Goal: Task Accomplishment & Management: Use online tool/utility

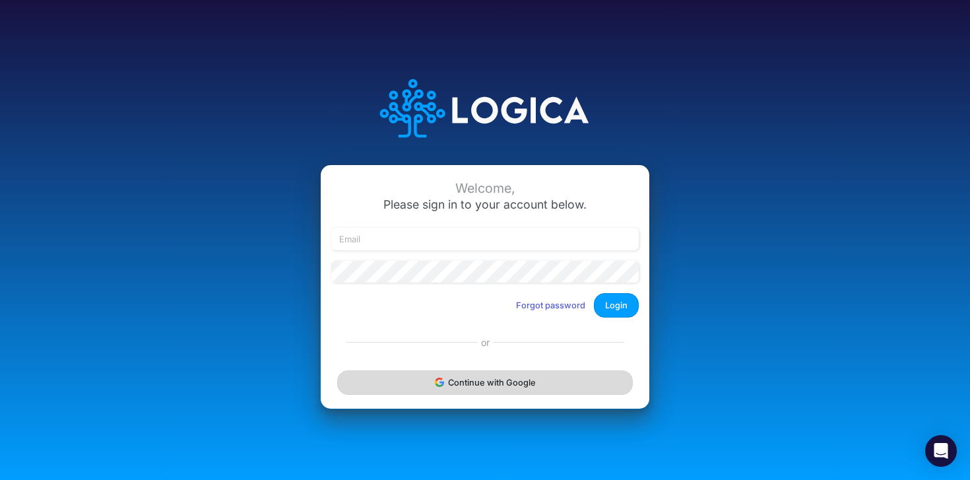
click at [476, 383] on button "Continue with Google" at bounding box center [484, 382] width 295 height 24
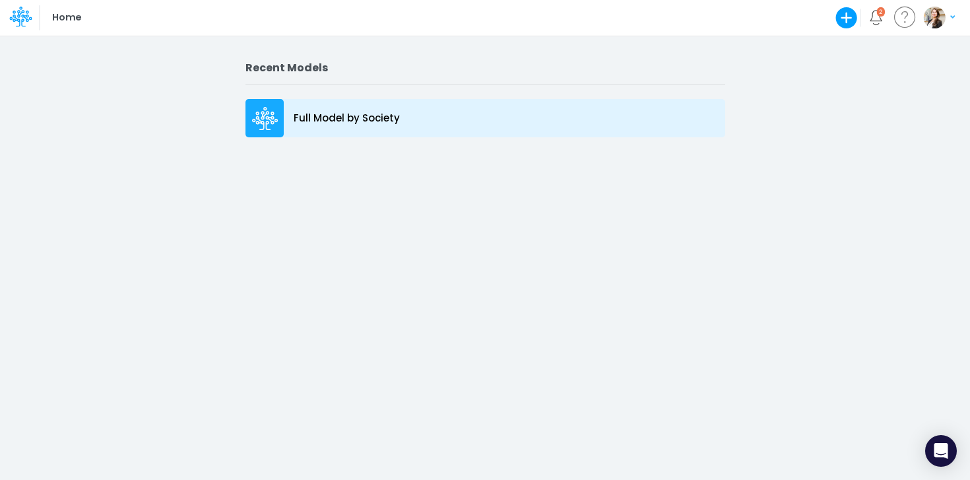
click at [333, 125] on p "Full Model by Society" at bounding box center [347, 118] width 106 height 15
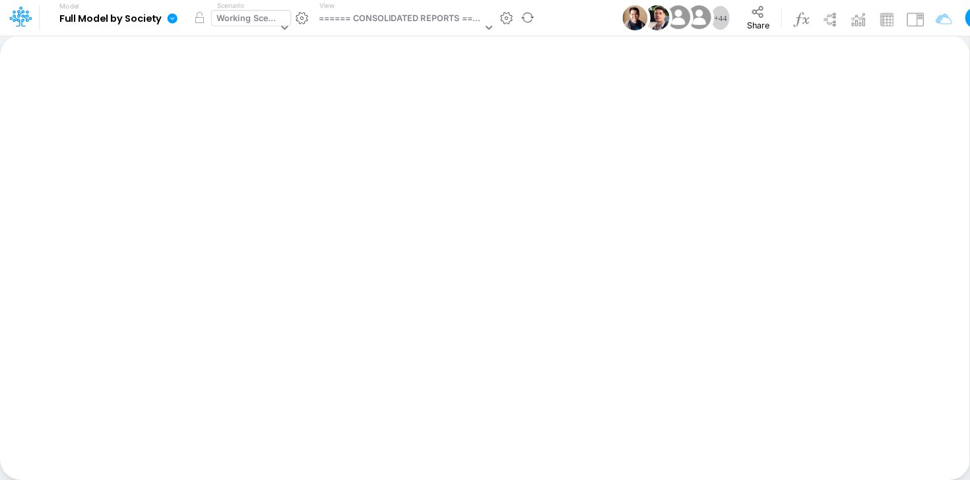
click at [238, 20] on div "Working Scenario" at bounding box center [246, 19] width 61 height 15
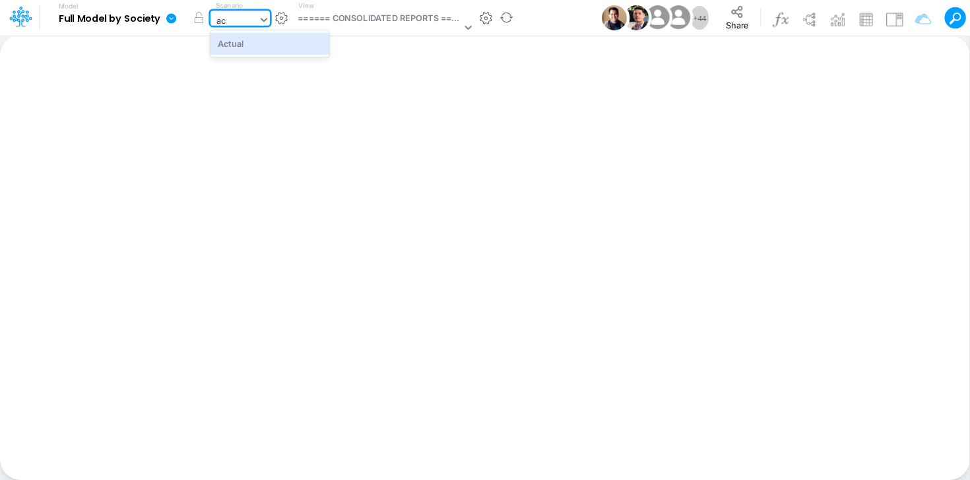
type input "act"
click at [245, 49] on div "Actual" at bounding box center [269, 43] width 119 height 22
click at [360, 18] on div "====== CONSOLIDATED REPORTS ======" at bounding box center [378, 19] width 163 height 15
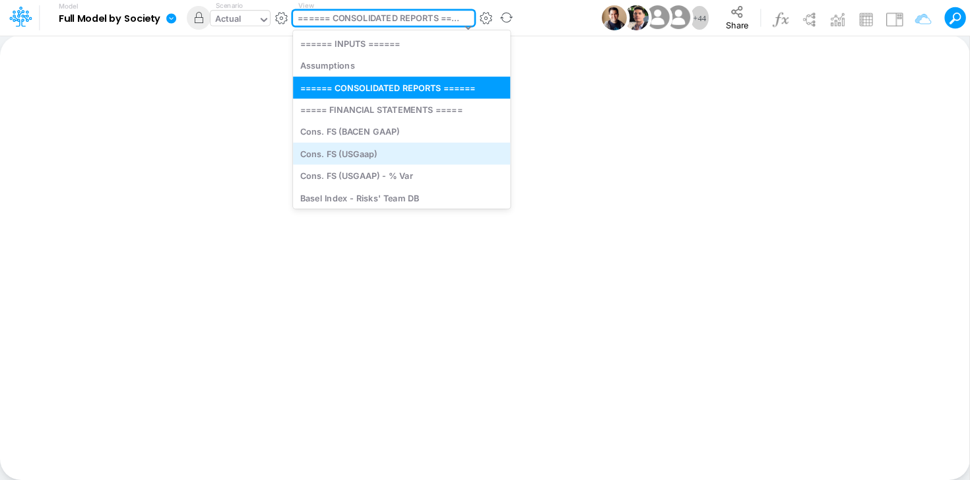
click at [354, 160] on div "Cons. FS (USGaap)" at bounding box center [401, 153] width 217 height 22
type input "Consolidated FS - USGAAP"
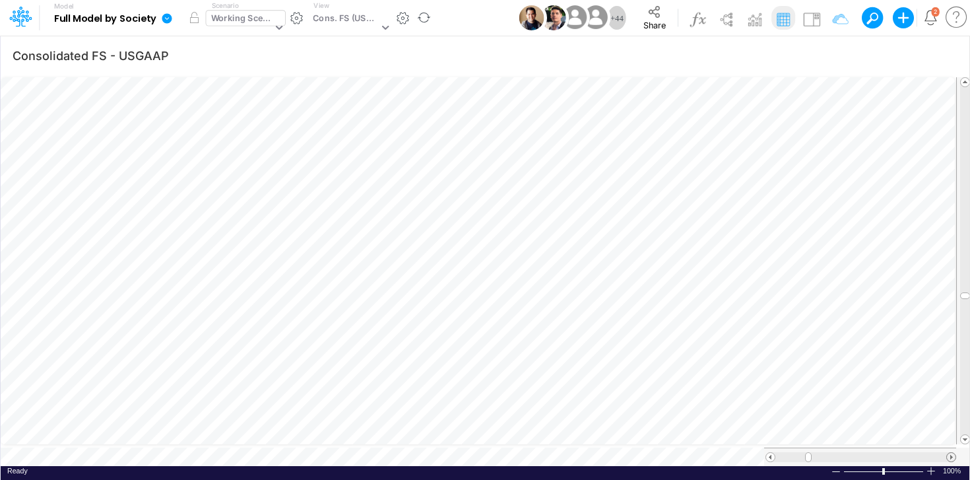
scroll to position [6, 0]
click at [952, 452] on span at bounding box center [950, 456] width 9 height 9
click at [768, 452] on span at bounding box center [770, 456] width 9 height 9
click at [224, 28] on div "Working Scenario" at bounding box center [239, 28] width 67 height 35
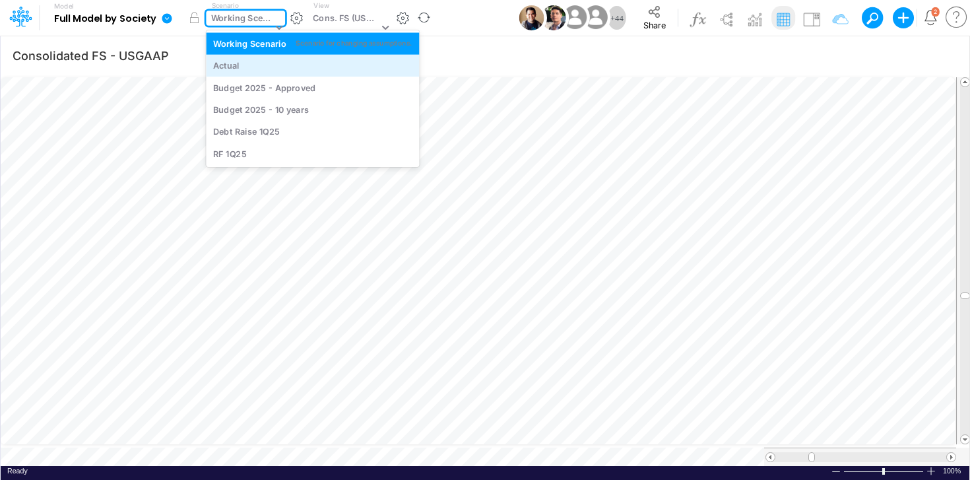
click at [231, 67] on div "Actual" at bounding box center [226, 65] width 26 height 13
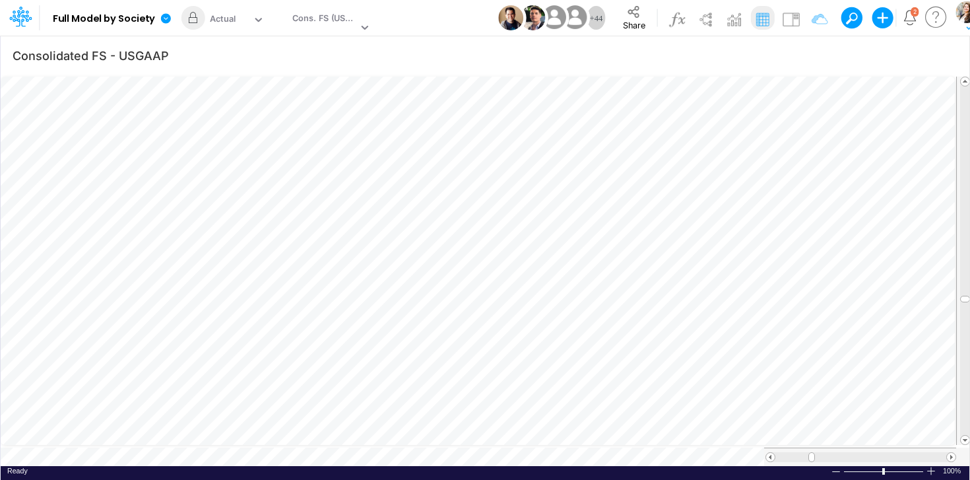
scroll to position [6, 1]
click at [330, 24] on div "Cons. FS (USGaap)" at bounding box center [324, 19] width 65 height 15
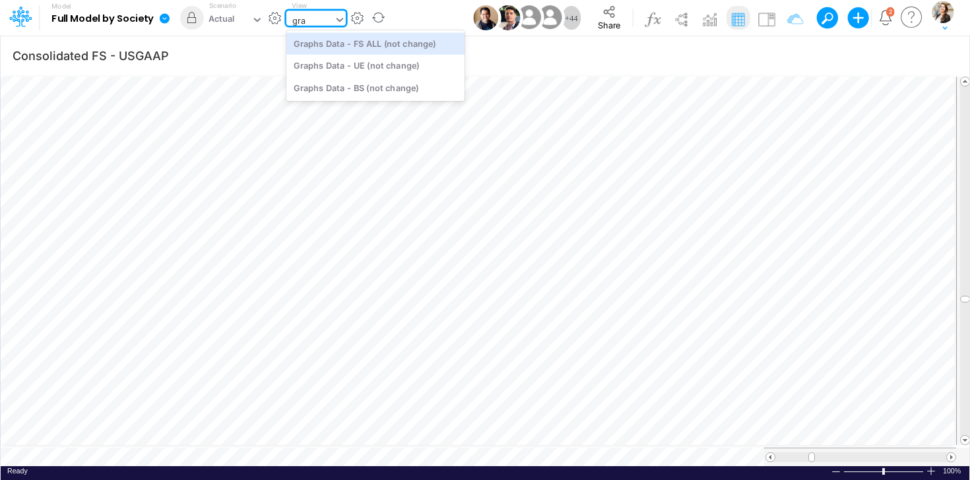
type input "grap"
click at [353, 42] on div "Graphs Data - FS ALL (not change)" at bounding box center [375, 43] width 178 height 22
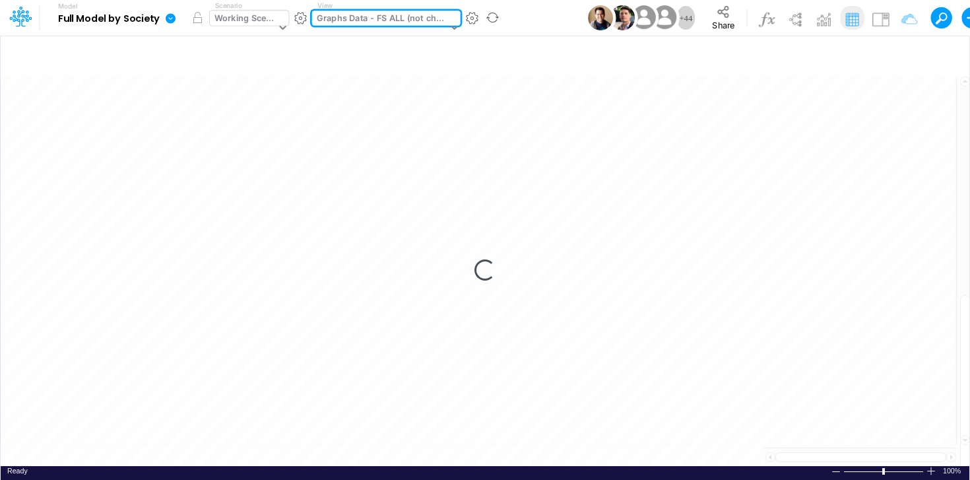
click at [244, 16] on div "Working Scenario" at bounding box center [244, 19] width 61 height 15
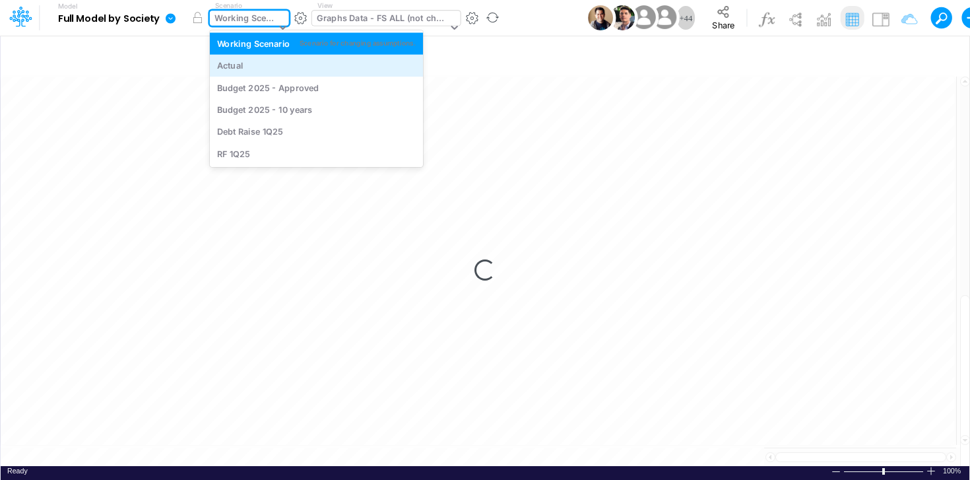
click at [243, 69] on div "Actual" at bounding box center [316, 65] width 199 height 13
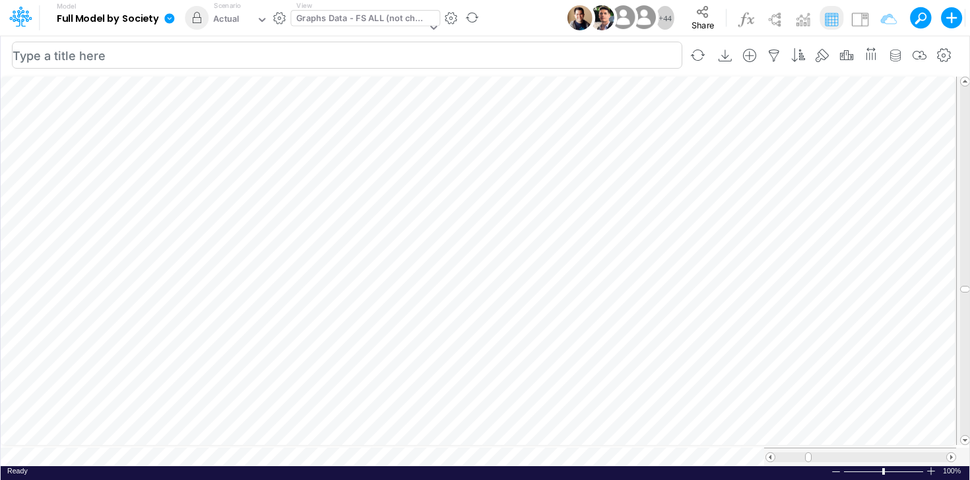
scroll to position [6, 1]
click at [197, 22] on button "button" at bounding box center [197, 18] width 24 height 24
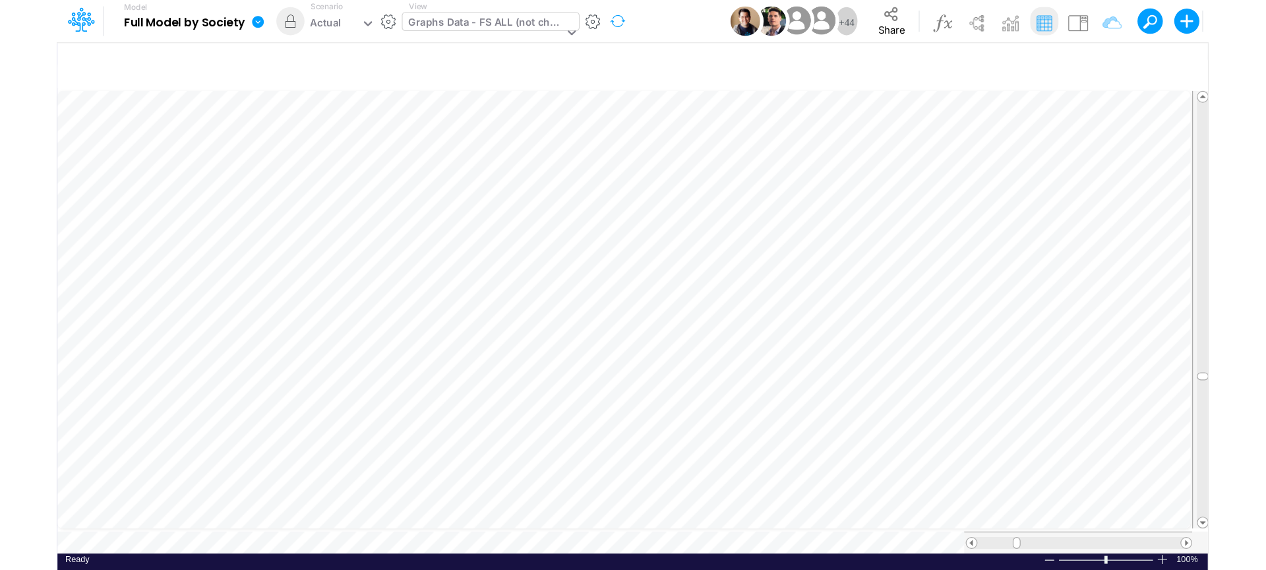
scroll to position [6, 1]
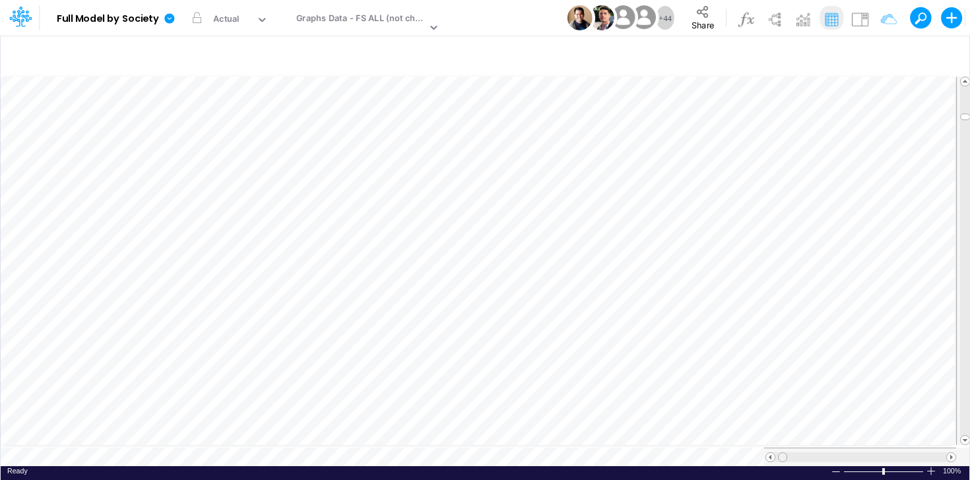
scroll to position [6, 0]
drag, startPoint x: 780, startPoint y: 451, endPoint x: 797, endPoint y: 451, distance: 17.1
click at [797, 452] on span at bounding box center [794, 456] width 9 height 9
drag, startPoint x: 800, startPoint y: 451, endPoint x: 809, endPoint y: 452, distance: 9.3
click at [809, 452] on span at bounding box center [810, 456] width 9 height 9
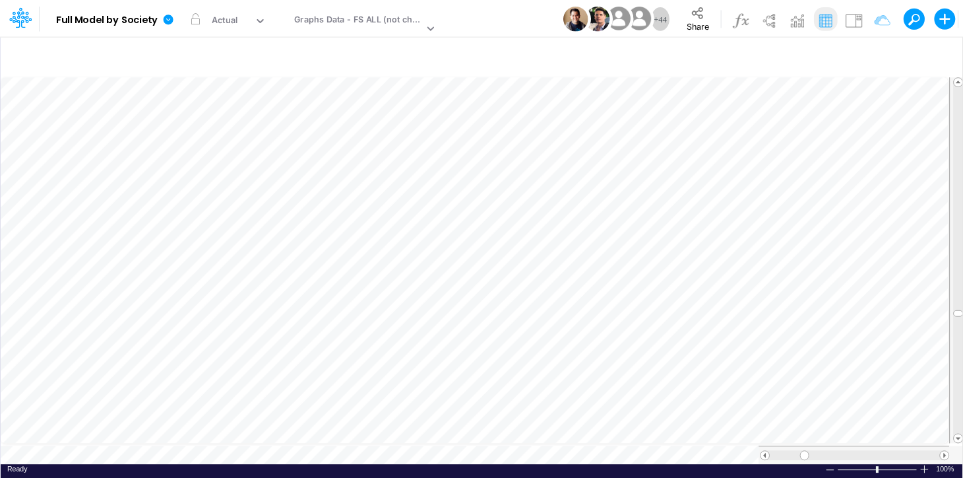
scroll to position [6, 1]
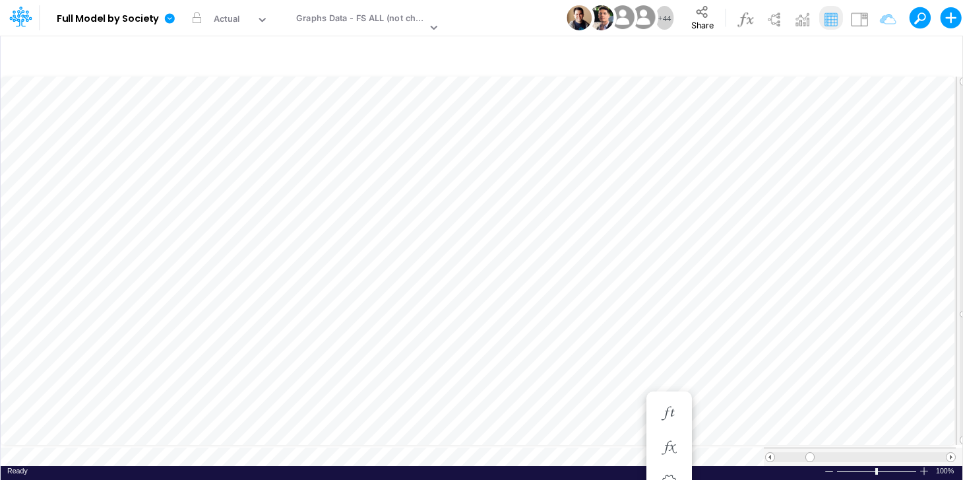
scroll to position [6, 1]
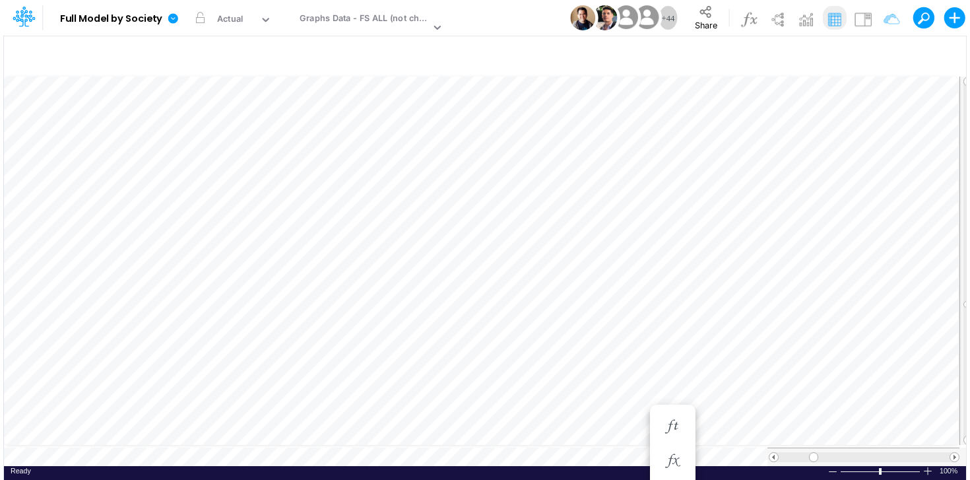
scroll to position [6, 1]
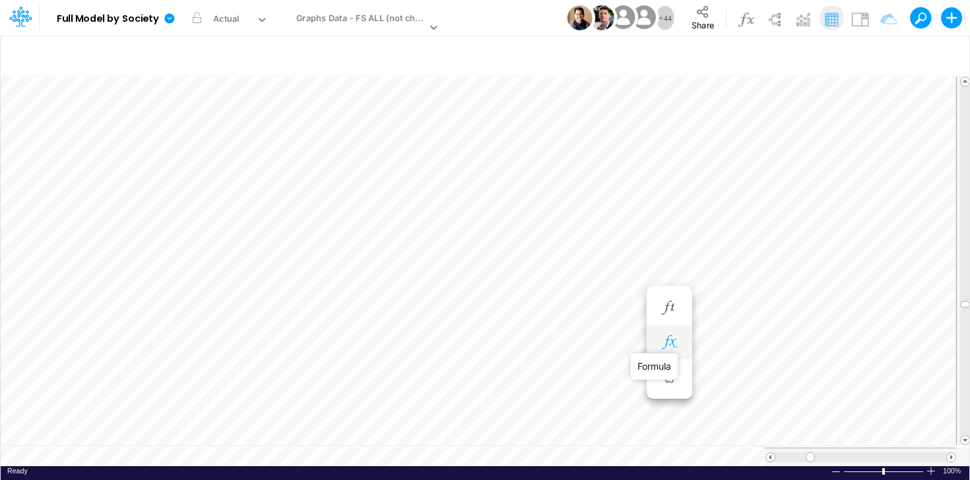
click at [663, 338] on icon "button" at bounding box center [669, 342] width 20 height 14
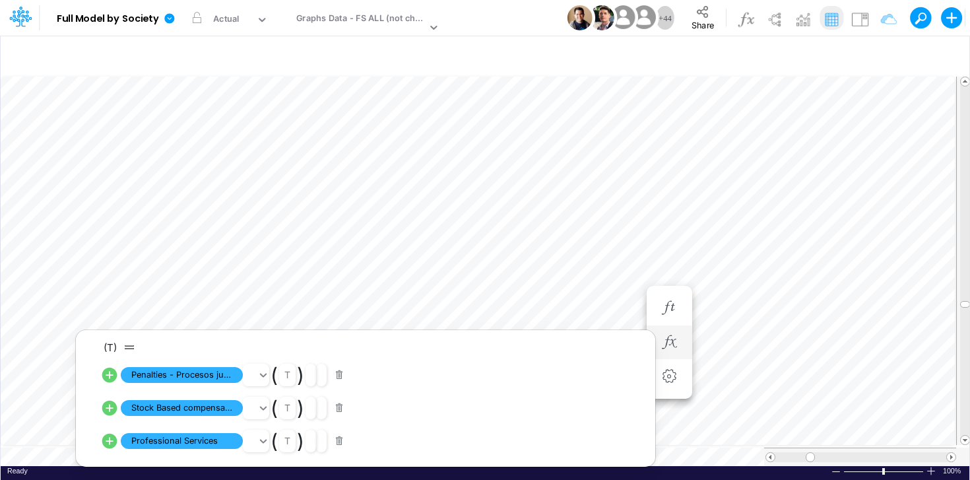
scroll to position [6, 1]
